Goal: Task Accomplishment & Management: Use online tool/utility

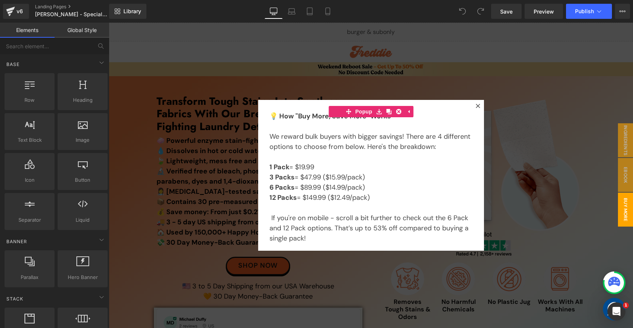
click at [476, 105] on icon at bounding box center [478, 106] width 4 height 4
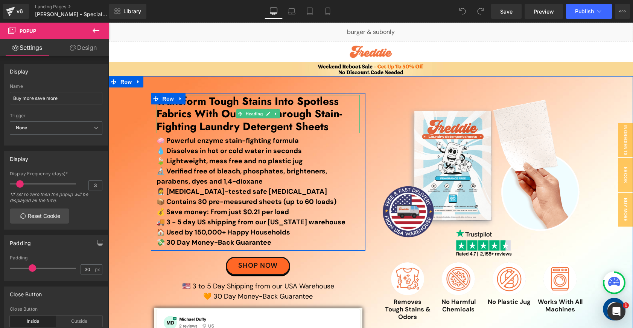
click at [295, 114] on h1 "Transform Tough Stains Into Spotless Fabrics With Our Breakthrough Stain-Fighti…" at bounding box center [258, 114] width 203 height 38
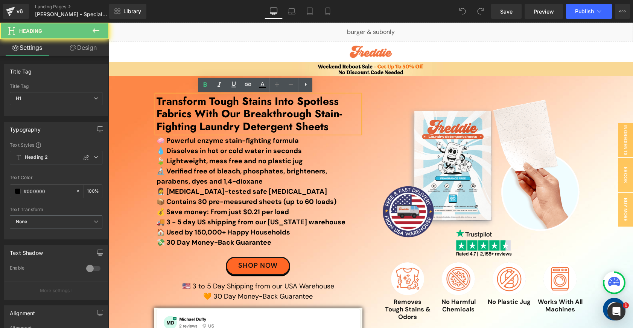
click at [285, 113] on h1 "Transform Tough Stains Into Spotless Fabrics With Our Breakthrough Stain-Fighti…" at bounding box center [258, 114] width 203 height 38
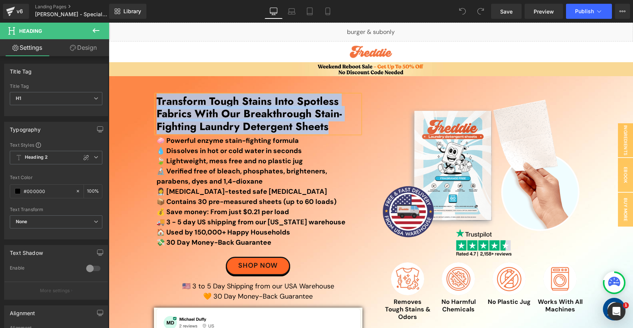
paste div
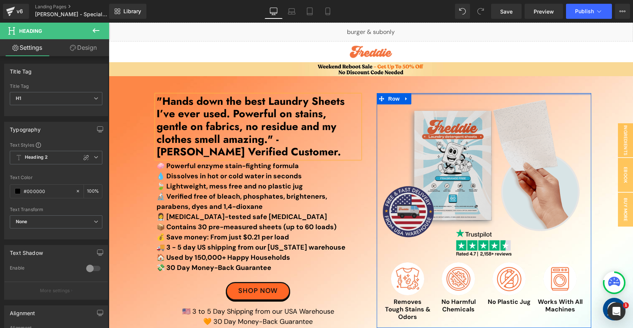
click at [462, 94] on div at bounding box center [484, 94] width 215 height 2
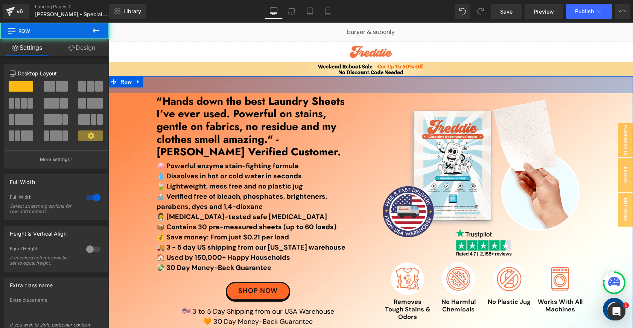
click at [458, 77] on div "45px" at bounding box center [371, 84] width 524 height 17
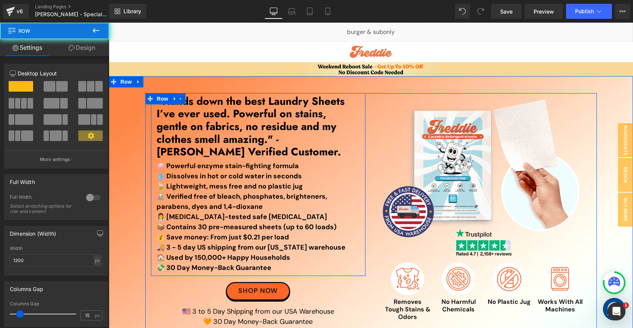
click at [360, 205] on div "Image Removes Tough Stains & Odors Text Block Image No Harmful Chemicals Text B…" at bounding box center [258, 184] width 215 height 178
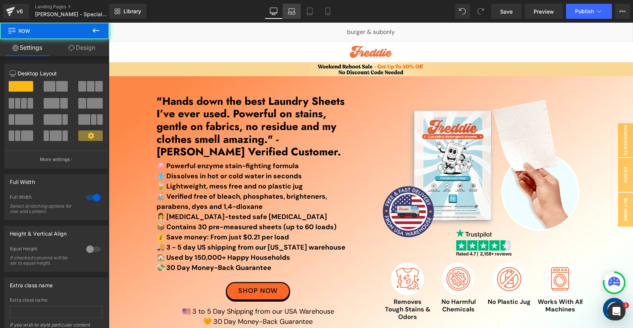
click at [290, 13] on icon at bounding box center [292, 12] width 8 height 8
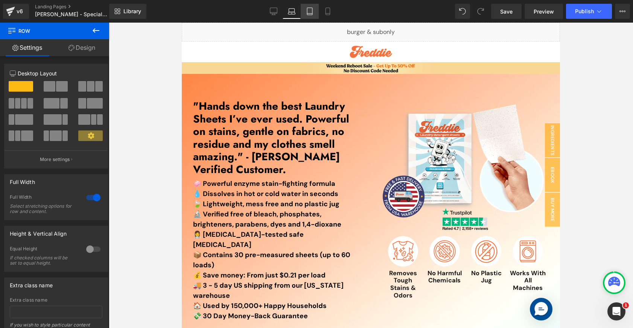
click at [313, 11] on icon at bounding box center [310, 12] width 8 height 8
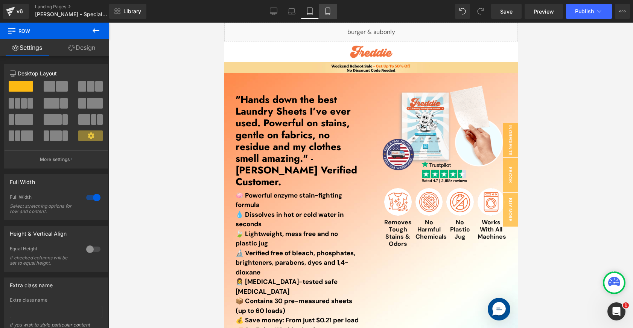
click at [323, 15] on link "Mobile" at bounding box center [328, 11] width 18 height 15
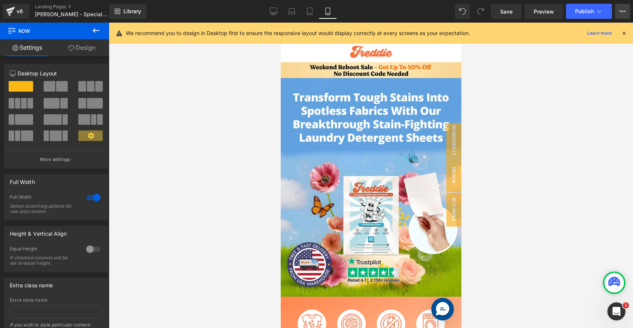
click at [624, 17] on button "View Live Page View with current Template Save Template to Library Schedule Pub…" at bounding box center [622, 11] width 15 height 15
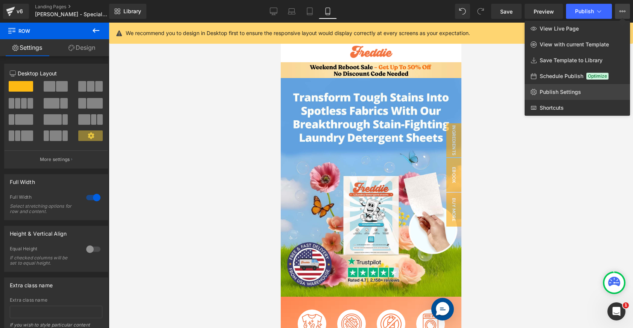
click at [577, 88] on link "Publish Settings" at bounding box center [577, 92] width 105 height 16
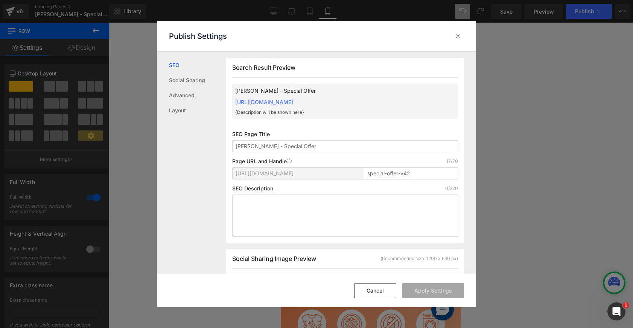
scroll to position [0, 0]
click at [462, 39] on div at bounding box center [458, 36] width 12 height 12
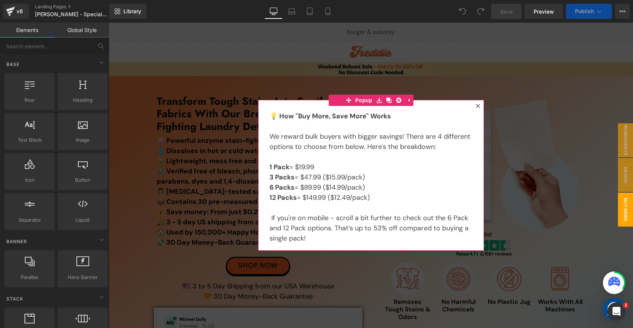
click at [467, 104] on div "💡 How "Buy More, Save More" Works We reward bulk buyers with bigger savings! Th…" at bounding box center [371, 175] width 226 height 151
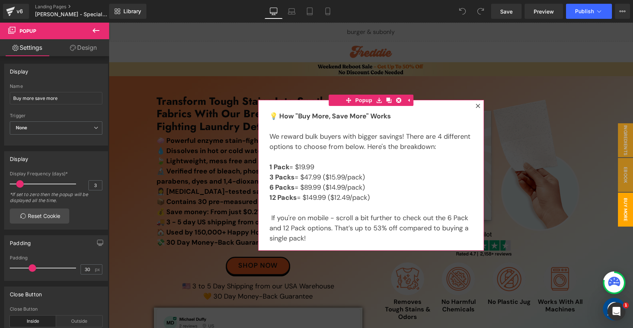
click at [476, 106] on icon at bounding box center [478, 106] width 4 height 4
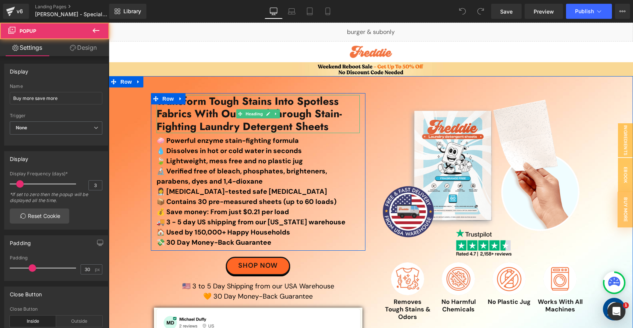
click at [312, 107] on h1 "Transform Tough Stains Into Spotless Fabrics With Our Breakthrough Stain-Fighti…" at bounding box center [258, 114] width 203 height 38
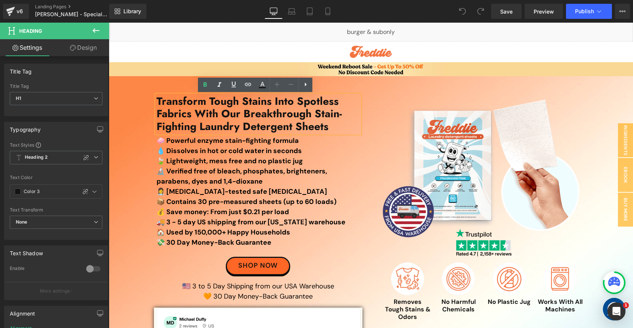
click at [308, 106] on h1 "Transform Tough Stains Into Spotless Fabrics With Our Breakthrough Stain-Fighti…" at bounding box center [258, 114] width 203 height 38
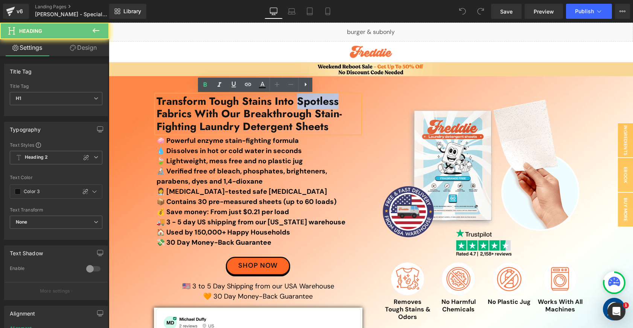
click at [308, 106] on h1 "Transform Tough Stains Into Spotless Fabrics With Our Breakthrough Stain-Fighti…" at bounding box center [258, 114] width 203 height 38
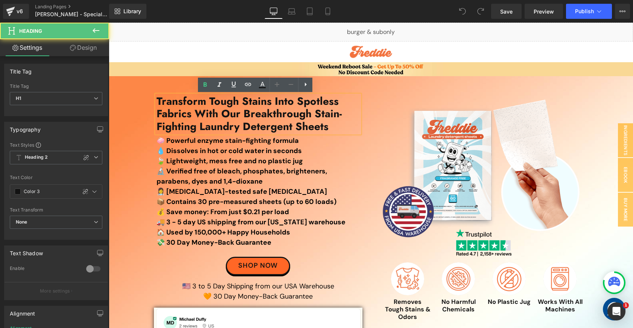
click at [321, 130] on h1 "Transform Tough Stains Into Spotless Fabrics With Our Breakthrough Stain-Fighti…" at bounding box center [258, 114] width 203 height 38
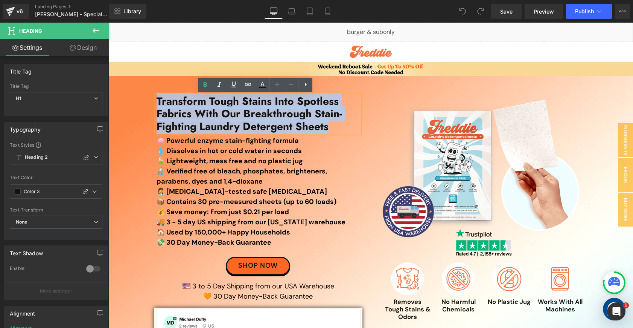
drag, startPoint x: 332, startPoint y: 128, endPoint x: 156, endPoint y: 102, distance: 177.7
click at [157, 102] on h1 "Transform Tough Stains Into Spotless Fabrics With Our Breakthrough Stain-Fighti…" at bounding box center [258, 114] width 203 height 38
paste div
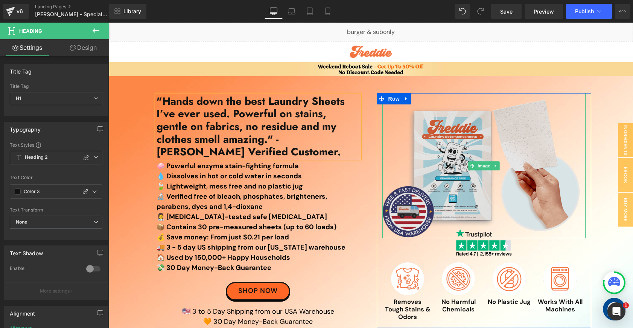
click at [417, 139] on img at bounding box center [484, 165] width 203 height 145
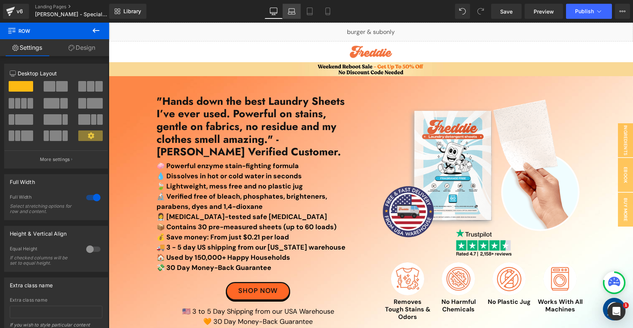
click at [292, 17] on link "Laptop" at bounding box center [292, 11] width 18 height 15
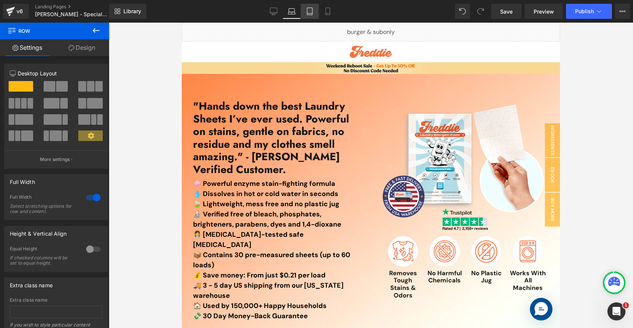
click at [312, 14] on icon at bounding box center [310, 12] width 8 height 8
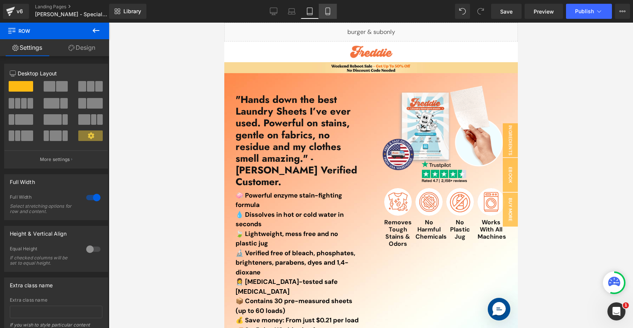
click at [326, 13] on icon at bounding box center [328, 12] width 8 height 8
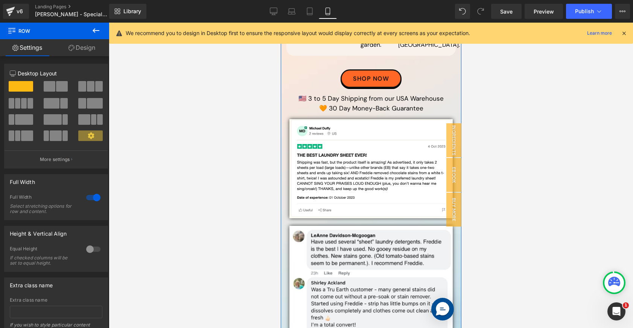
scroll to position [768, 0]
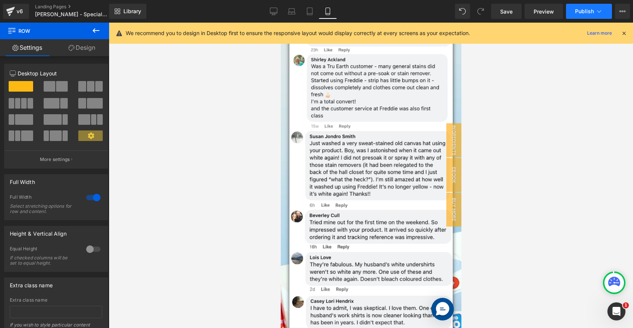
click at [594, 12] on span "Publish" at bounding box center [584, 11] width 19 height 6
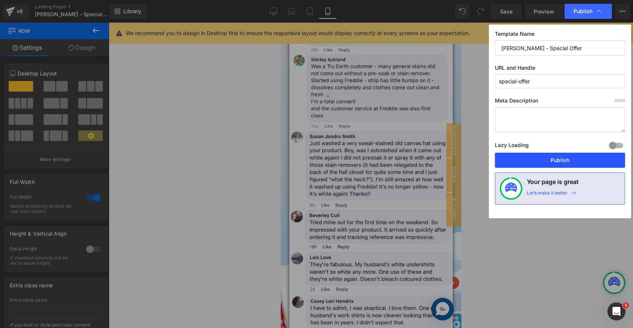
click at [579, 159] on button "Publish" at bounding box center [560, 159] width 130 height 15
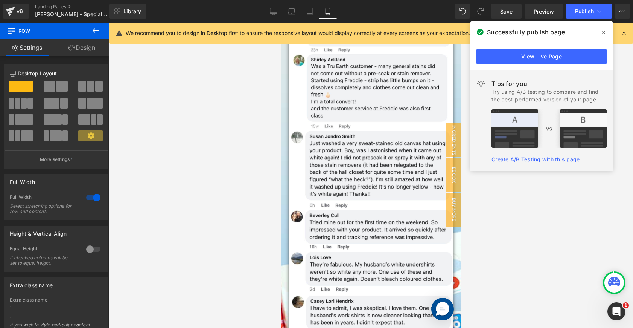
click at [606, 33] on span at bounding box center [604, 32] width 12 height 12
click at [606, 33] on link "Learn more" at bounding box center [599, 33] width 31 height 9
